Goal: Task Accomplishment & Management: Manage account settings

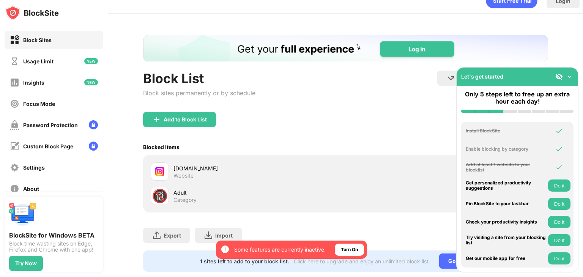
scroll to position [34, 0]
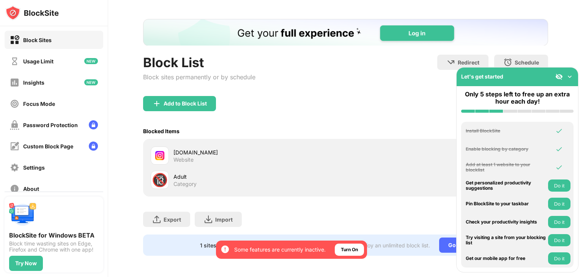
click at [153, 151] on div at bounding box center [160, 156] width 18 height 18
drag, startPoint x: 153, startPoint y: 151, endPoint x: 407, endPoint y: 129, distance: 254.9
click at [407, 129] on div "Blocked Items Whitelist mode Block all websites except for those in your whitel…" at bounding box center [345, 131] width 405 height 16
click at [571, 75] on img at bounding box center [570, 77] width 8 height 8
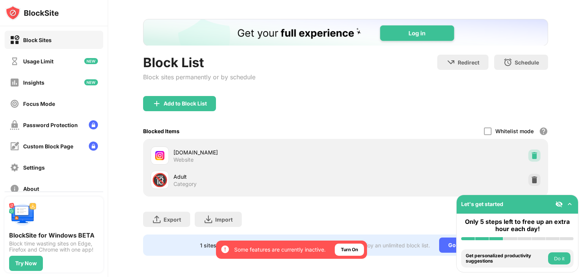
click at [531, 152] on img at bounding box center [535, 156] width 8 height 8
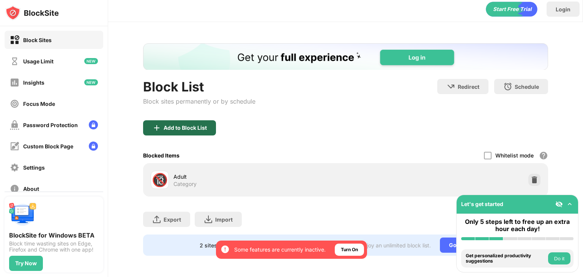
click at [191, 125] on div "Add to Block List" at bounding box center [185, 128] width 43 height 6
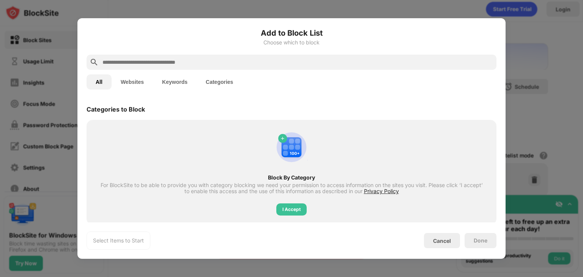
click at [164, 61] on input "text" at bounding box center [298, 62] width 392 height 9
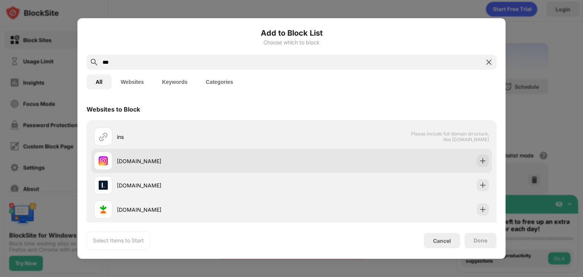
type input "***"
click at [145, 160] on div "[DOMAIN_NAME]" at bounding box center [204, 161] width 175 height 8
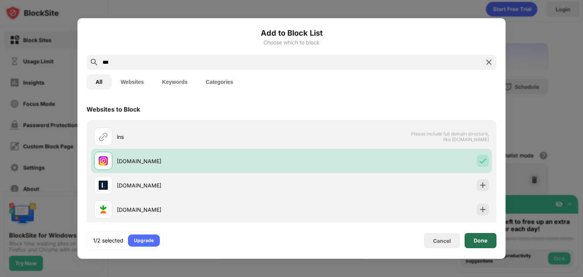
click at [484, 240] on div "Done" at bounding box center [481, 241] width 14 height 6
